Goal: Task Accomplishment & Management: Use online tool/utility

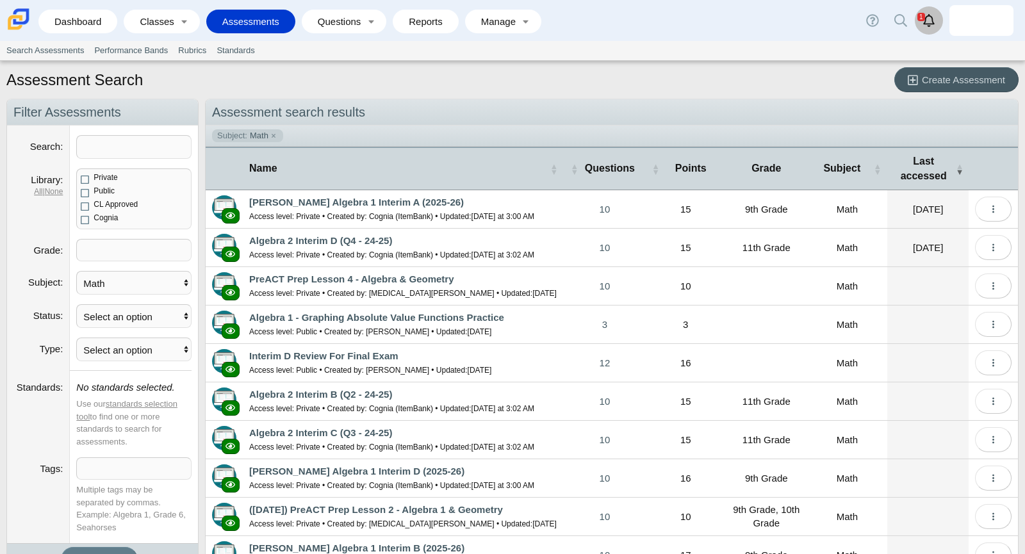
click at [926, 17] on use "Alerts" at bounding box center [929, 20] width 12 height 13
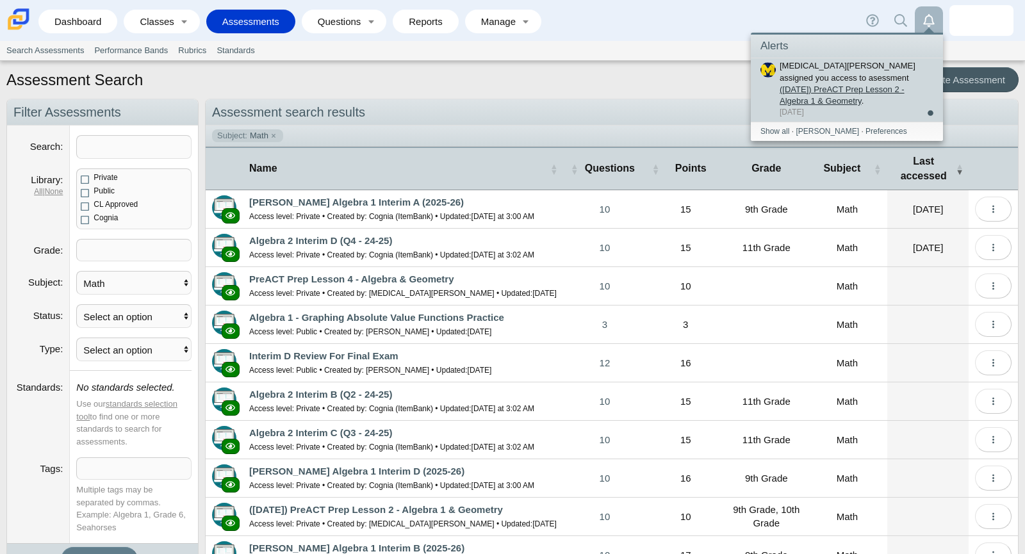
click at [881, 85] on link "([DATE]) PreACT Prep Lesson 2 - Algebra 1 & Geometry" at bounding box center [842, 95] width 125 height 21
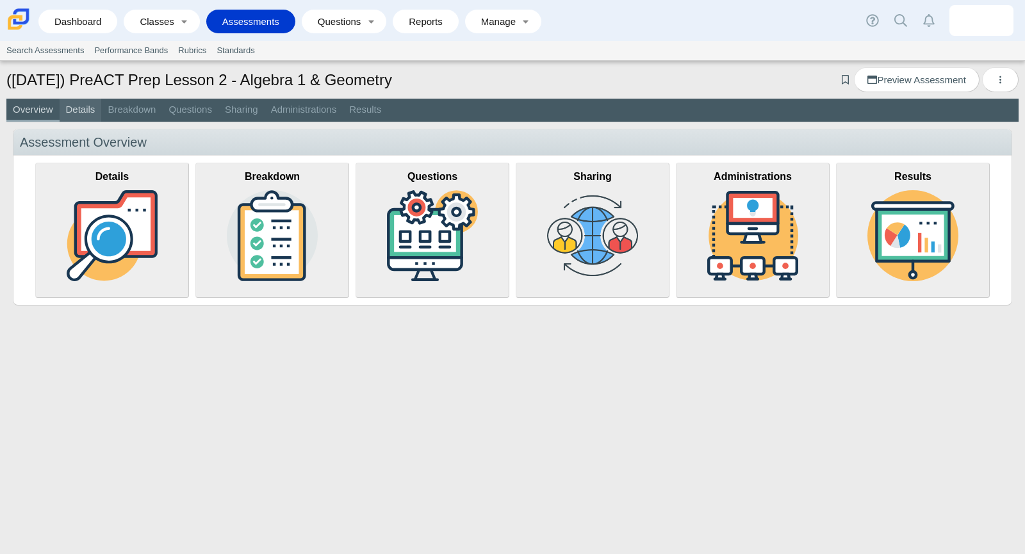
click at [95, 113] on link "Details" at bounding box center [81, 110] width 42 height 23
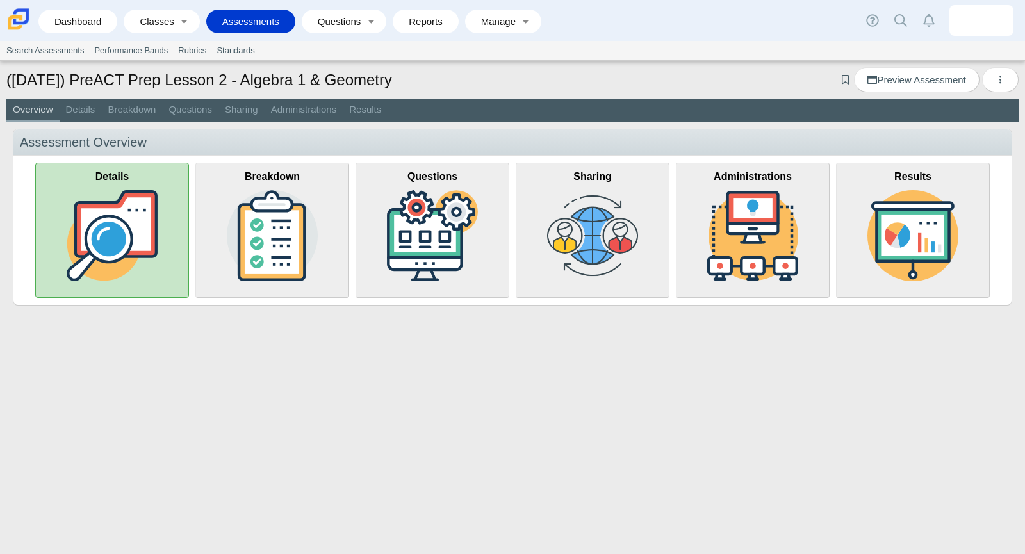
click at [132, 192] on img at bounding box center [112, 235] width 91 height 91
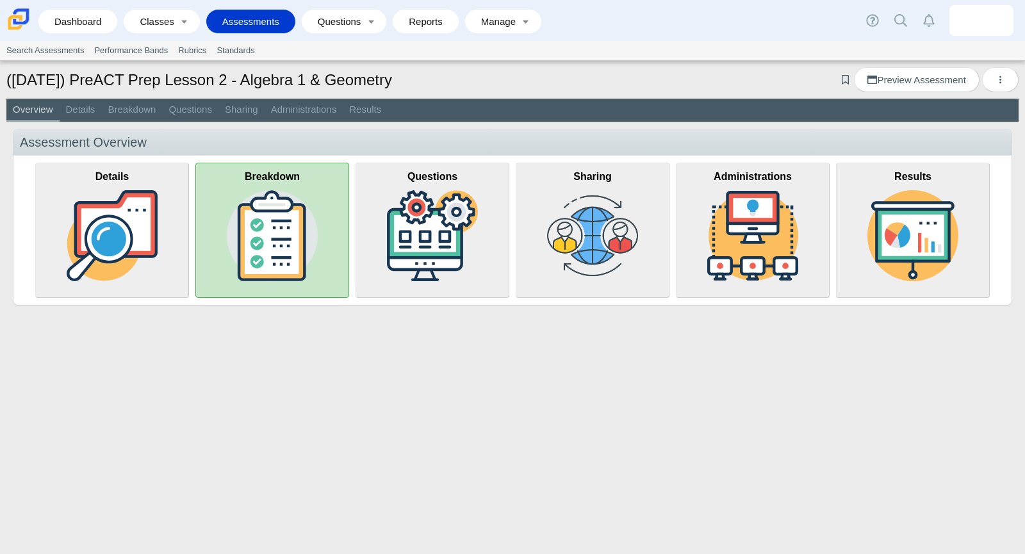
click at [304, 202] on img at bounding box center [272, 235] width 91 height 91
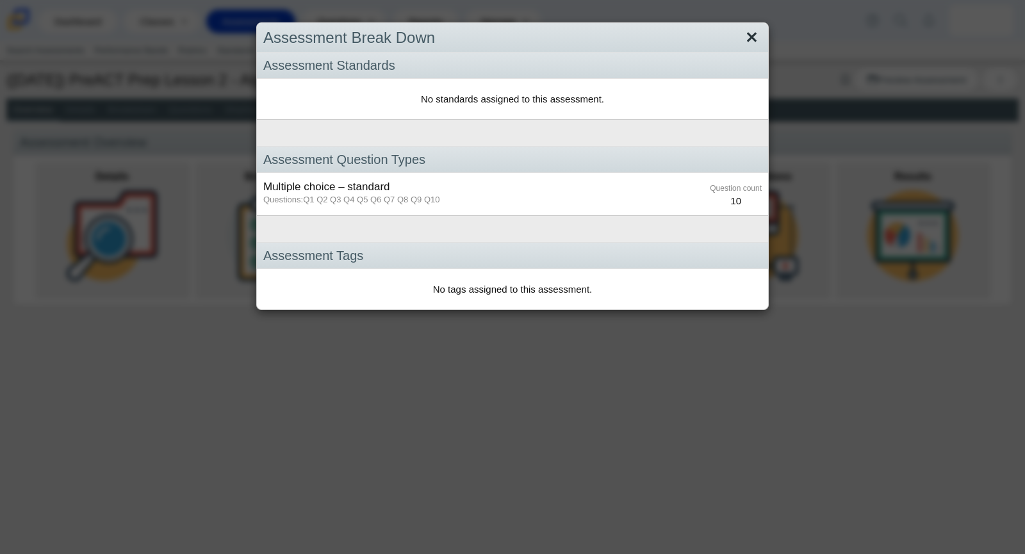
click at [753, 43] on link "Close" at bounding box center [752, 38] width 20 height 22
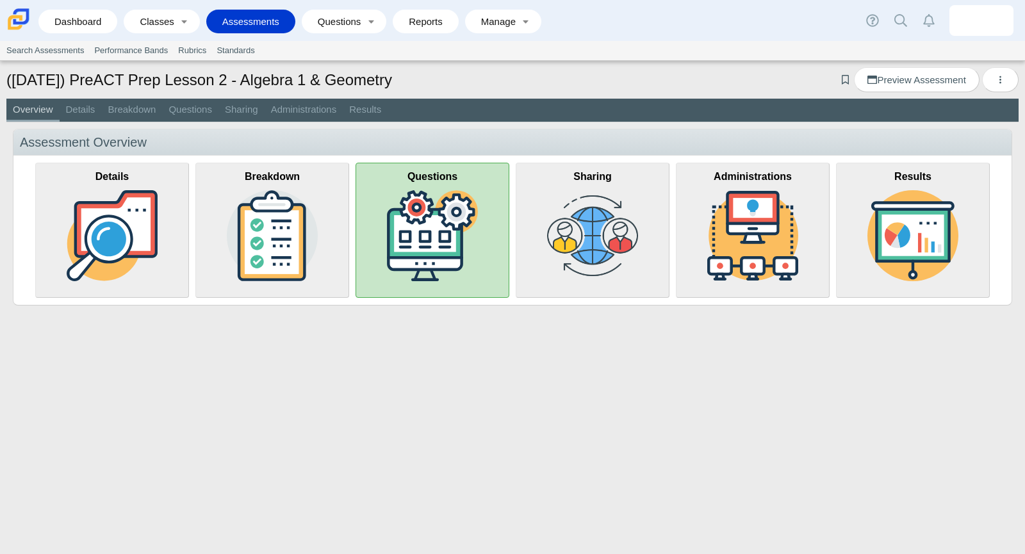
click at [437, 240] on img at bounding box center [432, 235] width 91 height 91
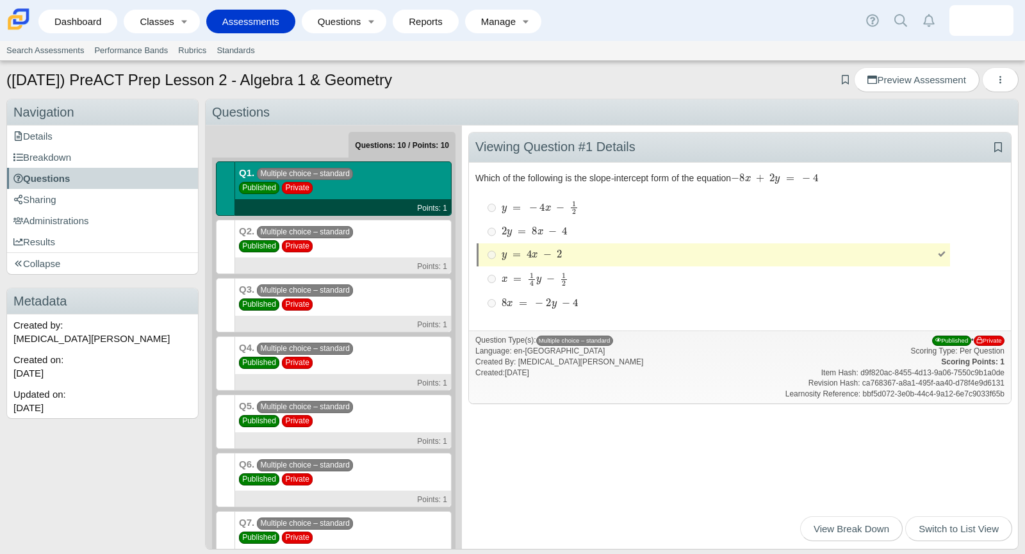
click at [427, 243] on div "Q2. Multiple choice – standard Published Private Points: 1" at bounding box center [343, 247] width 217 height 54
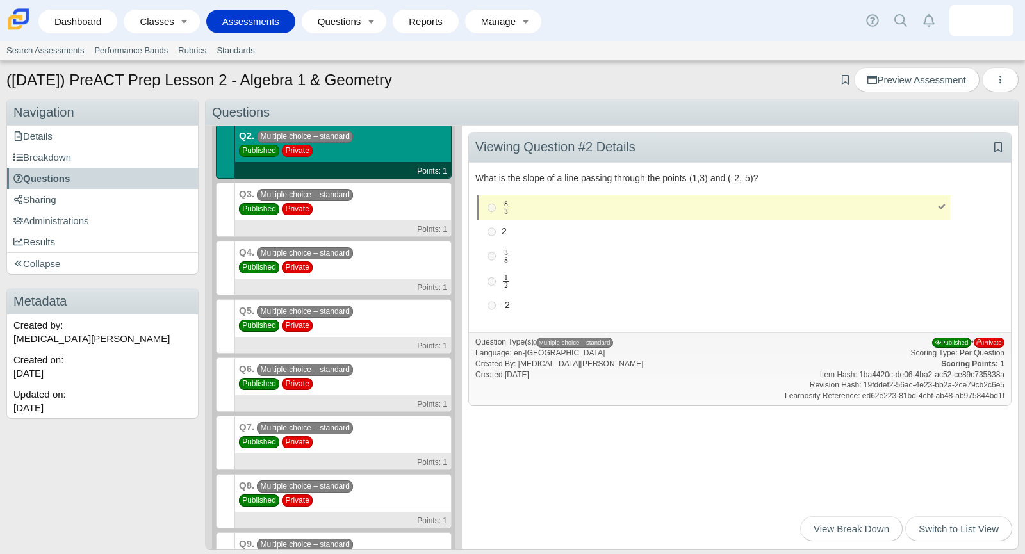
scroll to position [91, 0]
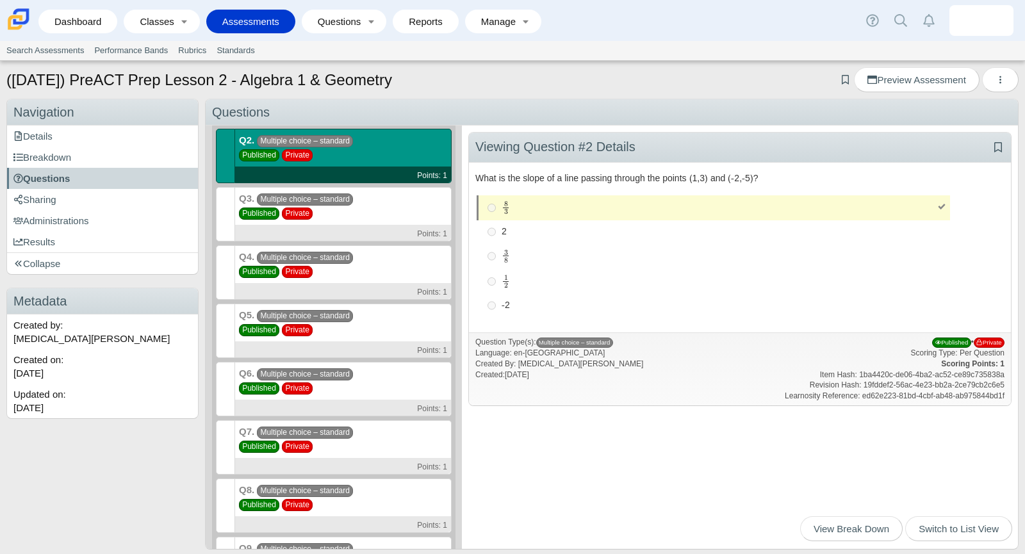
click at [427, 243] on ol "Q1. Multiple choice – standard Published Private Points: 1 Q2. Multiple choice …" at bounding box center [334, 359] width 236 height 579
click at [421, 258] on div "Q4. Multiple choice – standard Published Private Points: 1" at bounding box center [343, 272] width 217 height 54
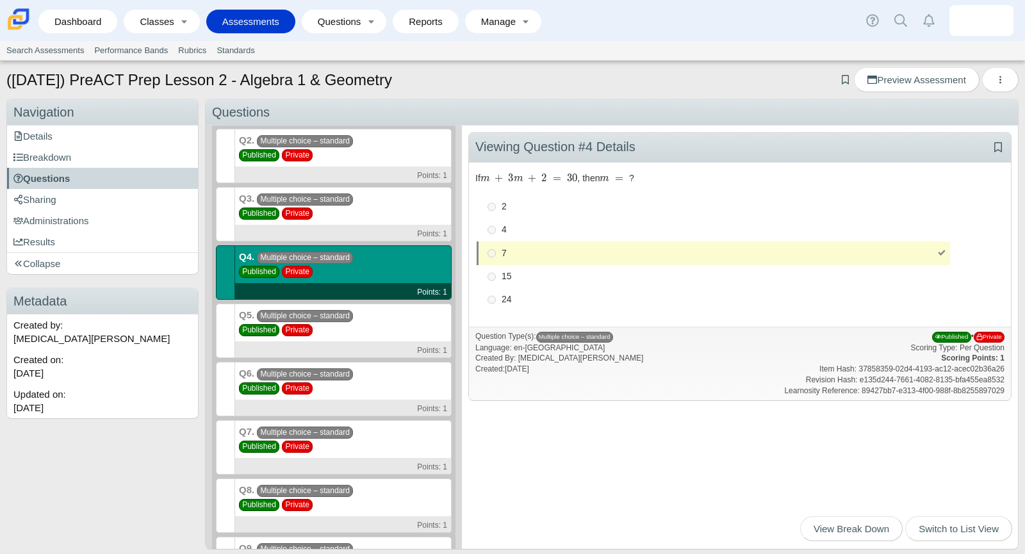
click at [404, 300] on ol "Q1. Multiple choice – standard Published Private Points: 1 Q2. Multiple choice …" at bounding box center [334, 359] width 236 height 579
click at [395, 323] on div "Q5. Multiple choice – standard Published Private Points: 1" at bounding box center [343, 331] width 217 height 54
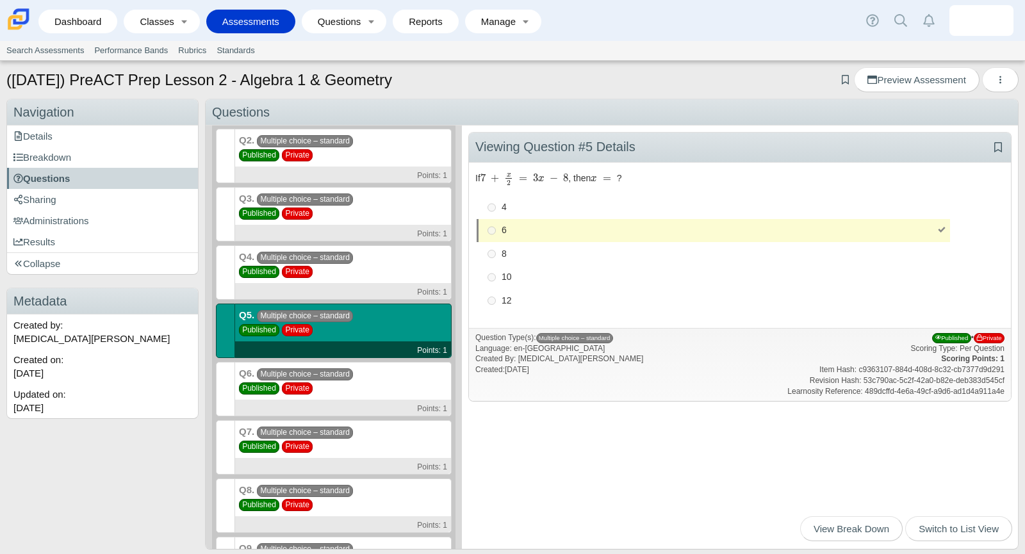
click at [375, 378] on div "Q6. Multiple choice – standard Published Private Points: 1" at bounding box center [343, 389] width 217 height 54
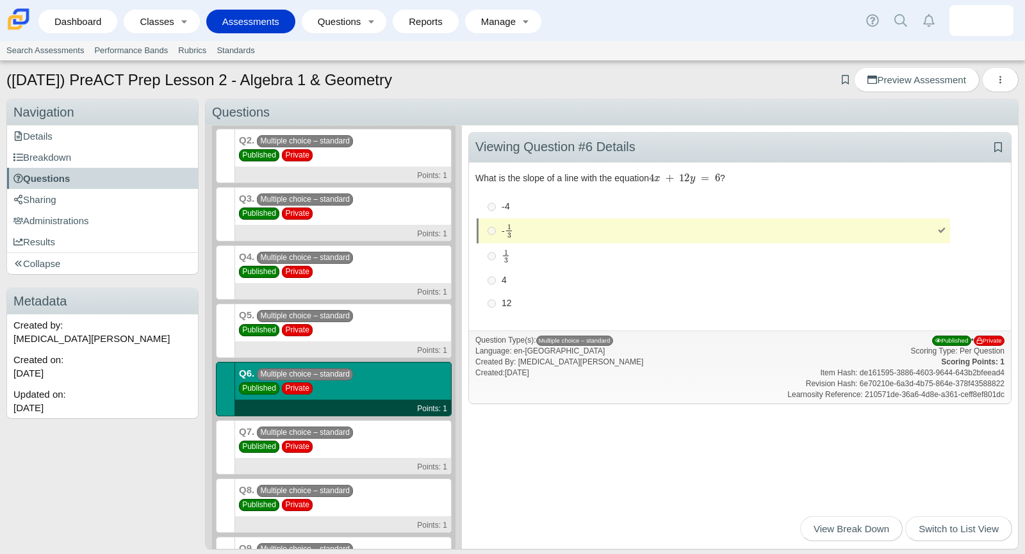
click at [354, 432] on div "Q7. Multiple choice – standard Published Private Points: 1" at bounding box center [343, 447] width 217 height 54
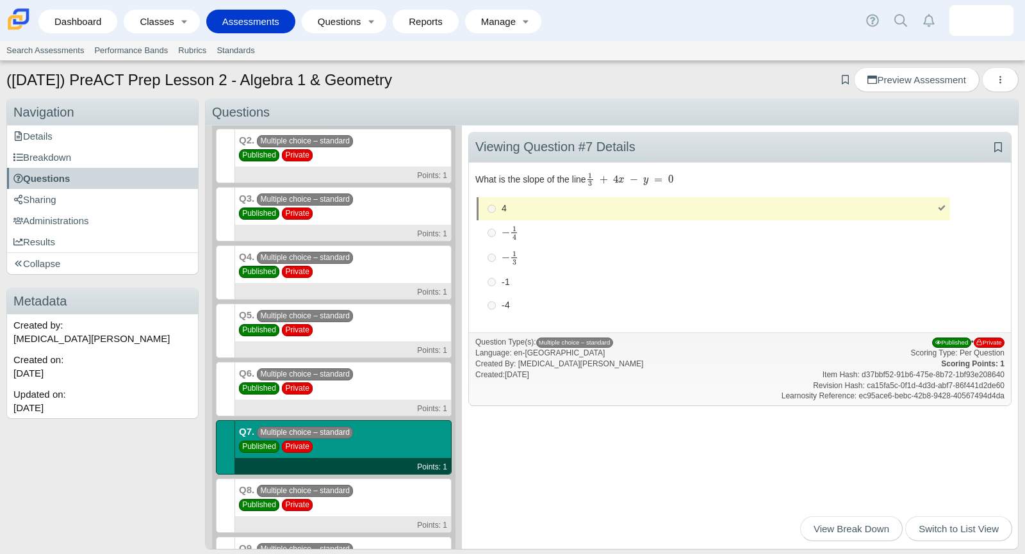
click at [344, 481] on div "Q8. Multiple choice – standard Published Private Points: 1" at bounding box center [343, 505] width 217 height 54
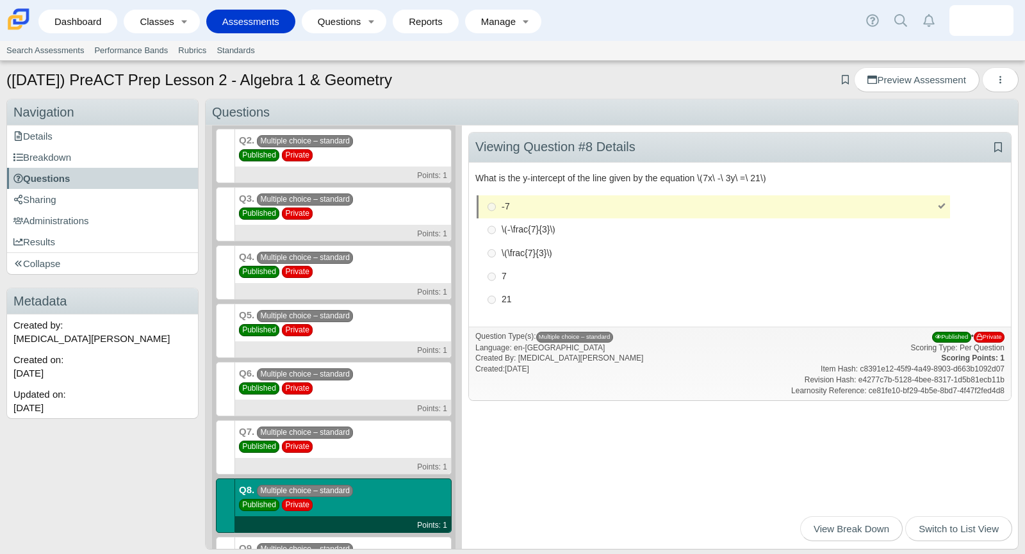
scroll to position [202, 0]
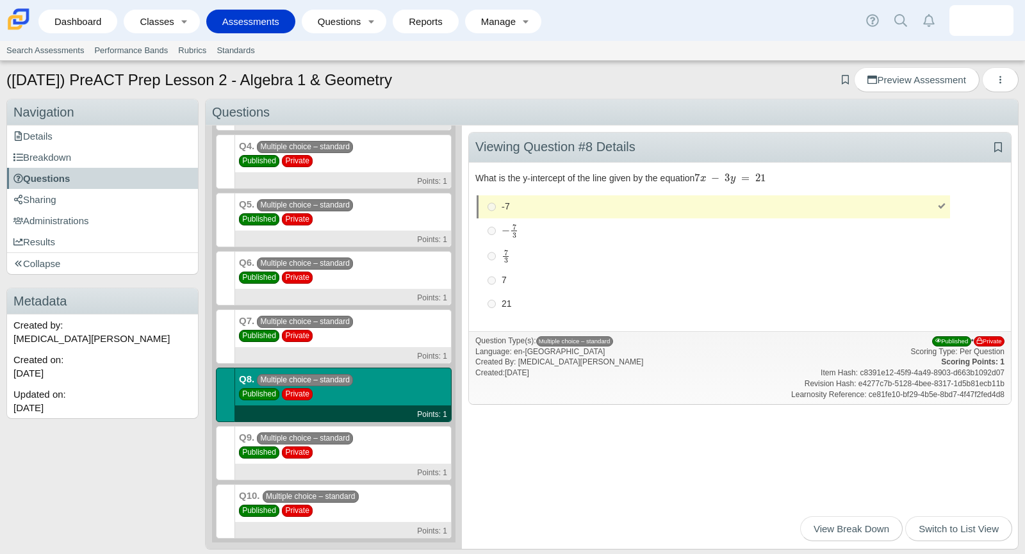
click at [354, 465] on div "Points: 1" at bounding box center [343, 472] width 216 height 16
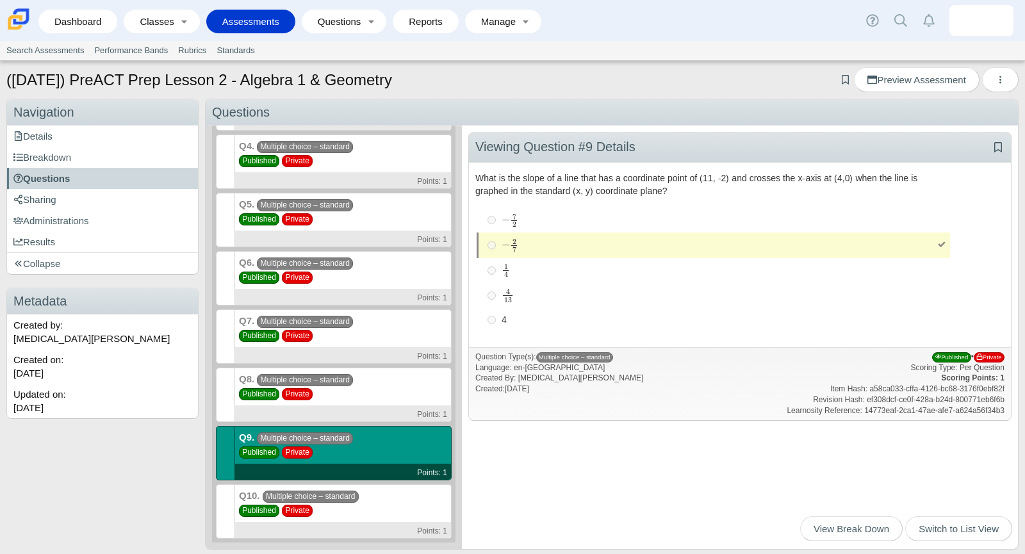
click at [350, 496] on span "Multiple choice – standard" at bounding box center [311, 497] width 96 height 12
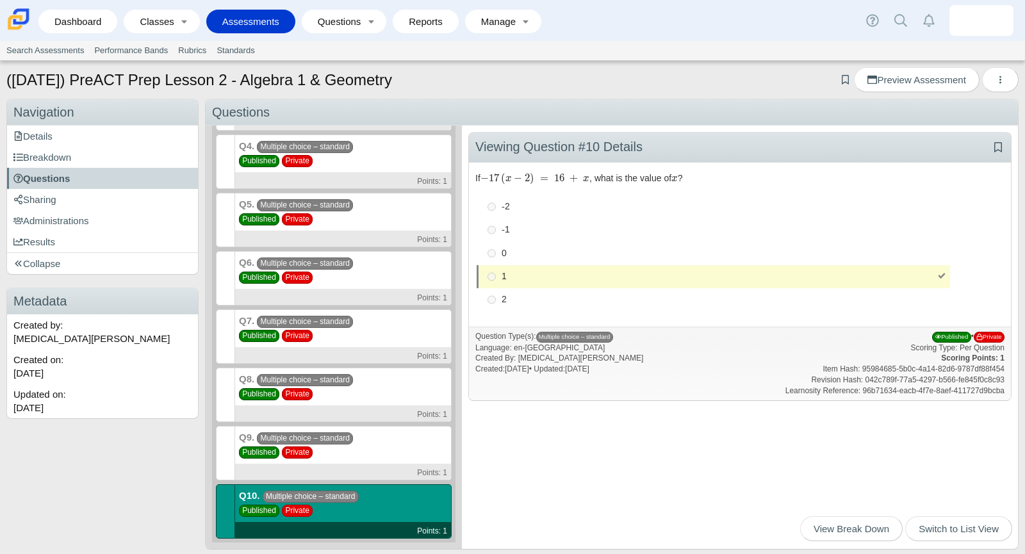
scroll to position [0, 0]
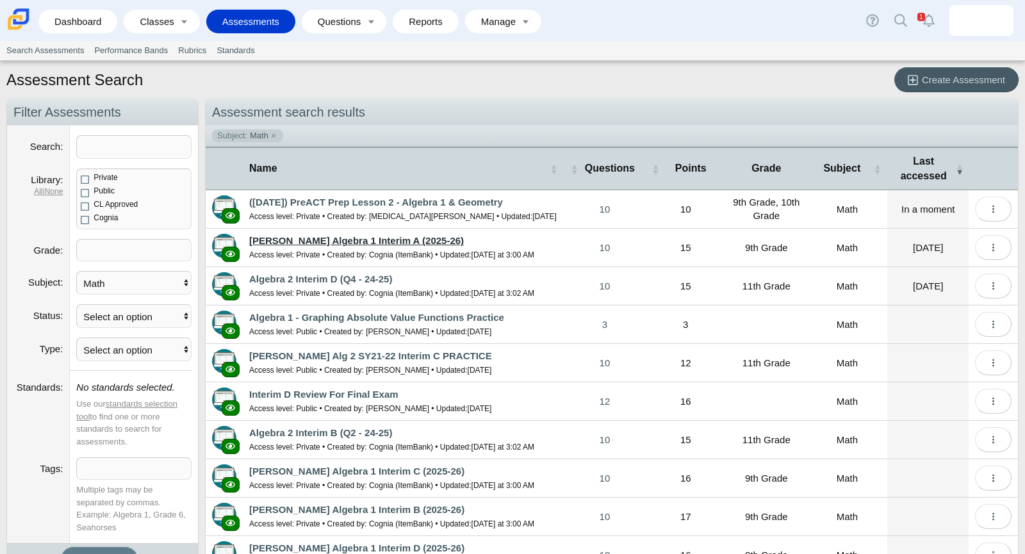
click at [350, 241] on link "[PERSON_NAME] Algebra 1 Interim A (2025-26)" at bounding box center [356, 240] width 215 height 11
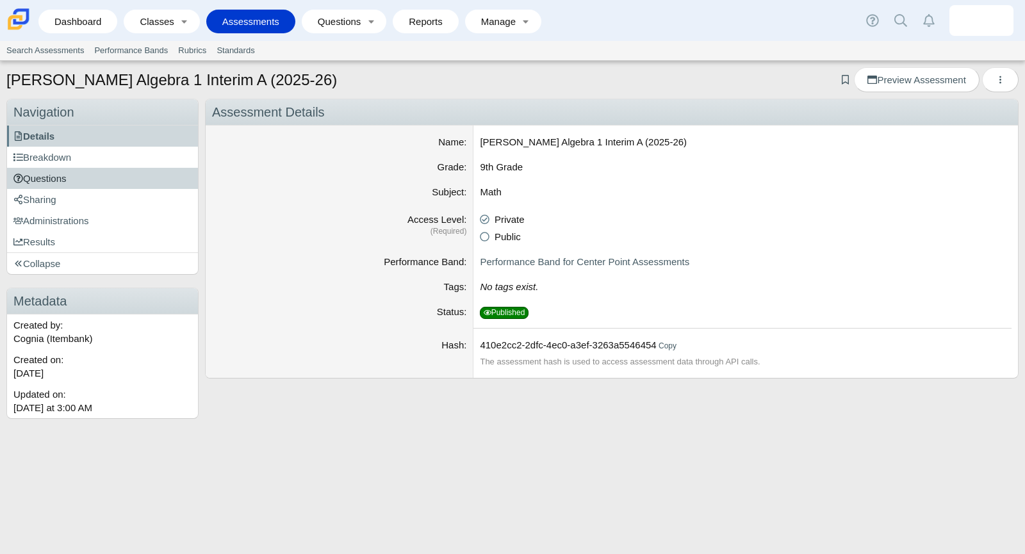
click at [147, 172] on link "Questions" at bounding box center [102, 178] width 191 height 21
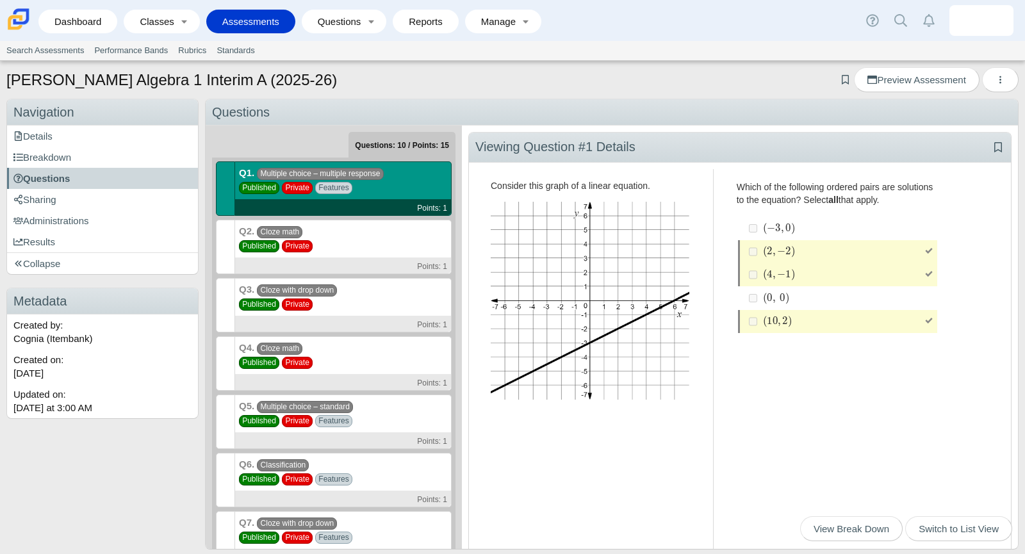
click at [327, 252] on div "Q2. Cloze math Published Private Points: 1" at bounding box center [343, 247] width 217 height 54
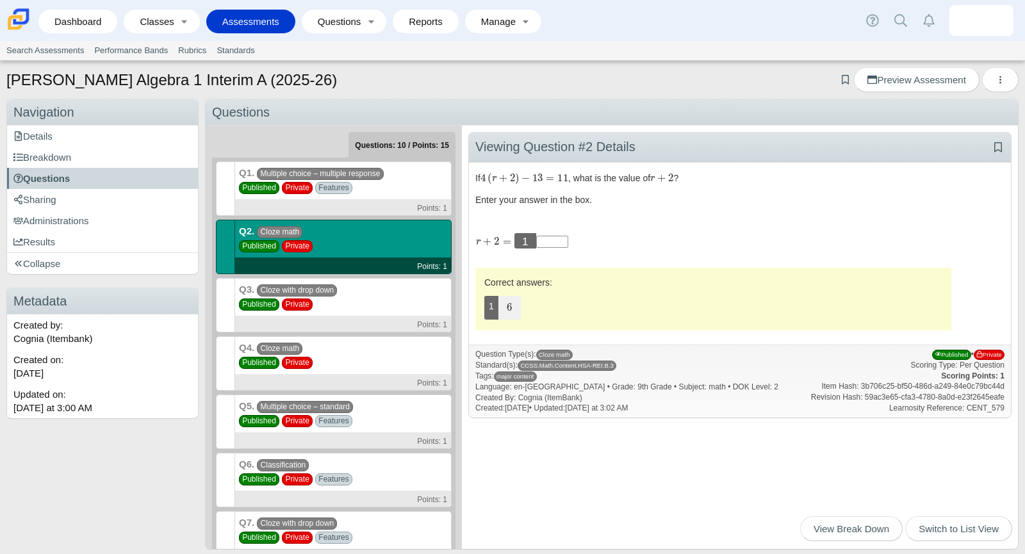
click at [344, 288] on div "Q3. Cloze with drop down Published Private Points: 1" at bounding box center [343, 305] width 217 height 54
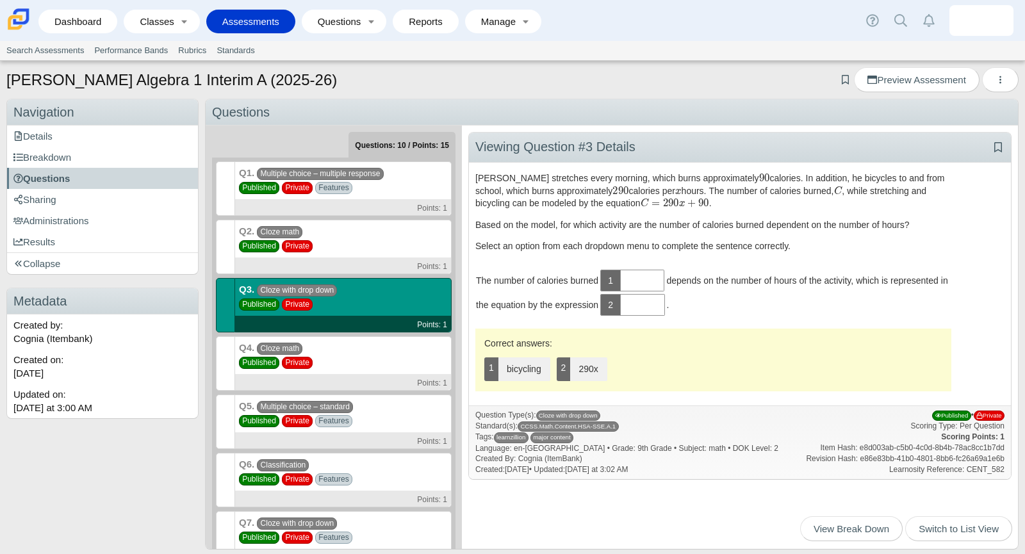
click at [359, 329] on div "Points: 1" at bounding box center [343, 324] width 216 height 16
